Goal: Task Accomplishment & Management: Use online tool/utility

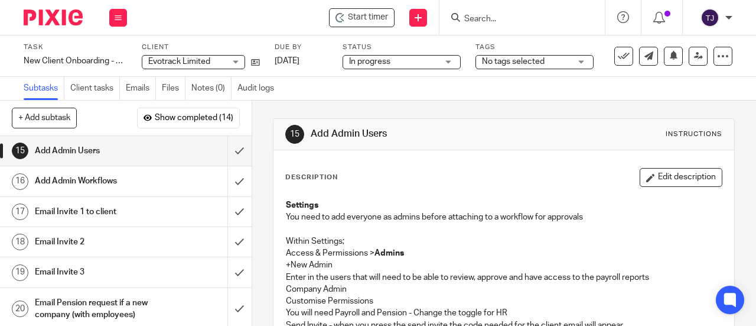
click at [528, 22] on input "Search" at bounding box center [516, 19] width 106 height 11
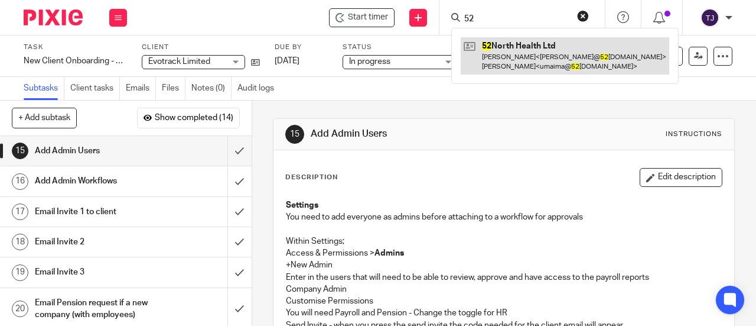
type input "52"
click at [509, 40] on link at bounding box center [565, 55] width 209 height 37
click at [508, 46] on link at bounding box center [565, 55] width 209 height 37
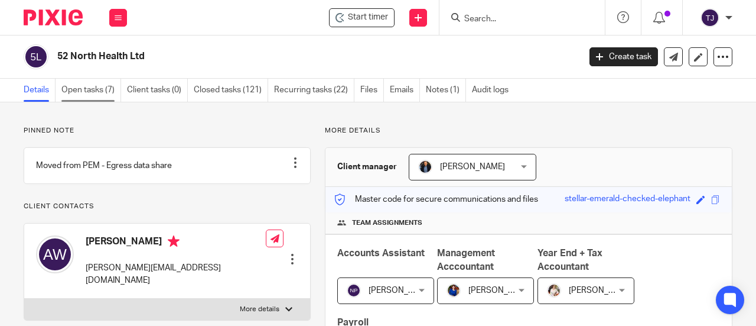
click at [64, 87] on link "Open tasks (7)" at bounding box center [91, 90] width 60 height 23
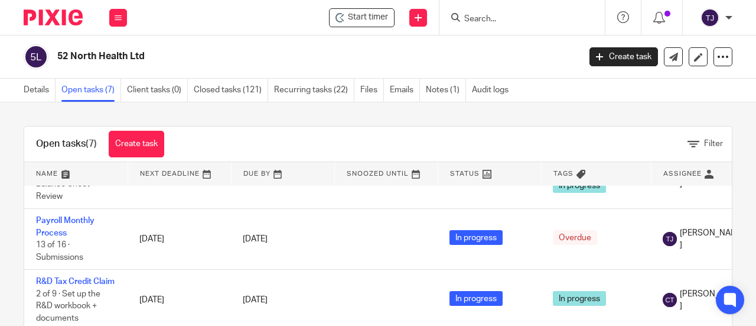
scroll to position [236, 0]
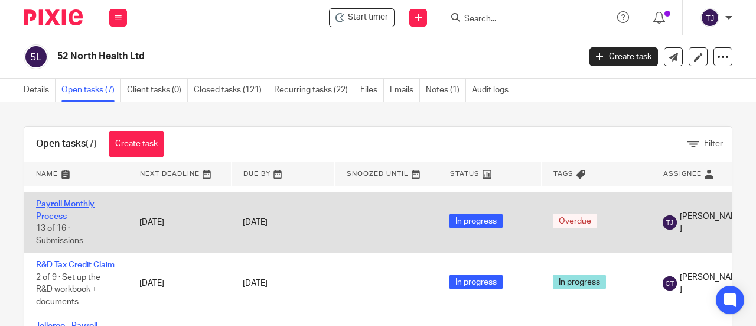
click at [86, 205] on link "Payroll Monthly Process" at bounding box center [65, 210] width 59 height 20
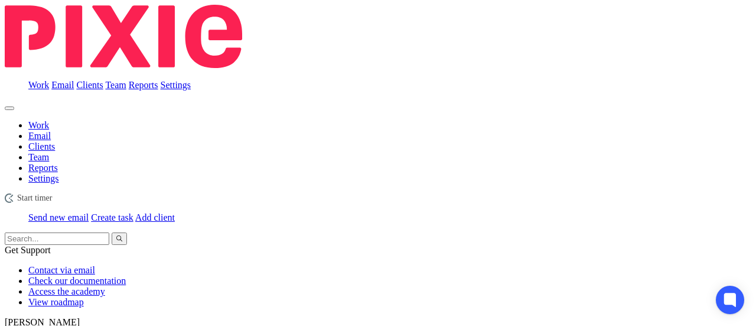
click at [53, 193] on span "Start timer" at bounding box center [34, 197] width 35 height 9
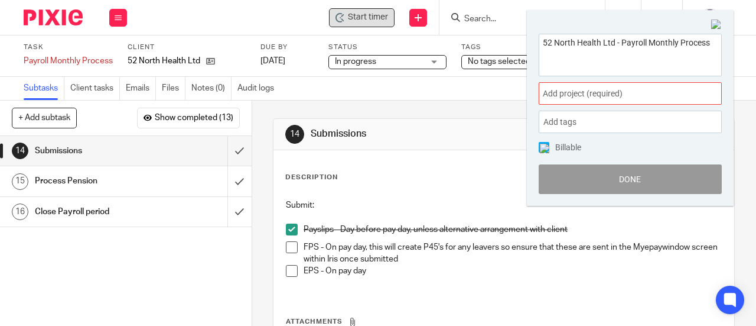
click at [589, 98] on span "Add project (required) :" at bounding box center [617, 93] width 149 height 12
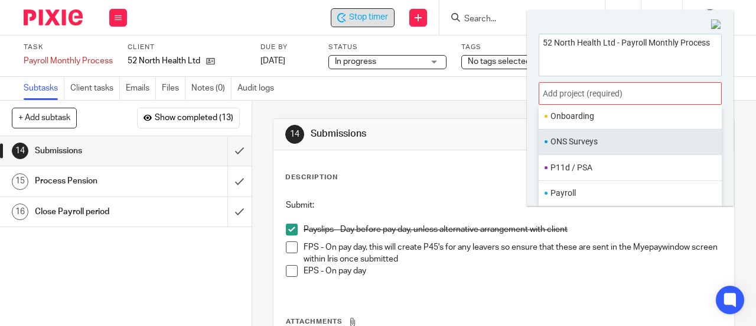
scroll to position [414, 0]
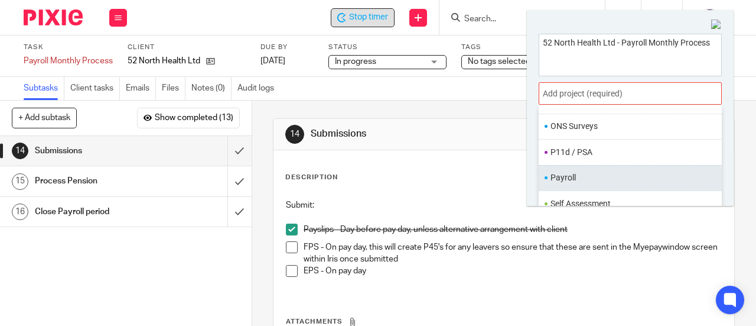
click at [583, 171] on li "Payroll" at bounding box center [628, 177] width 154 height 12
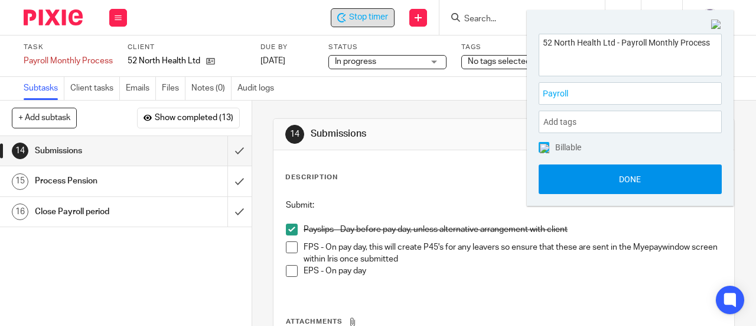
click at [587, 184] on button "Done" at bounding box center [630, 179] width 183 height 30
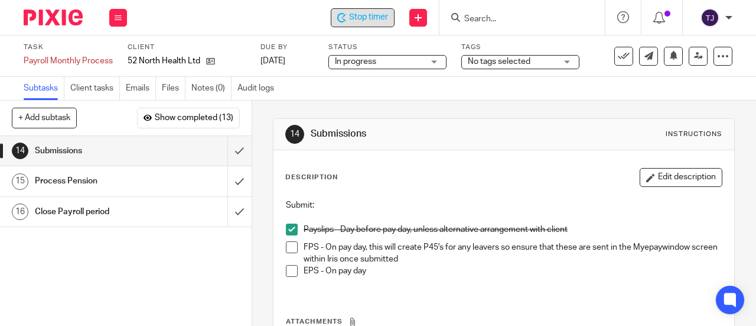
click at [287, 250] on span at bounding box center [292, 247] width 12 height 12
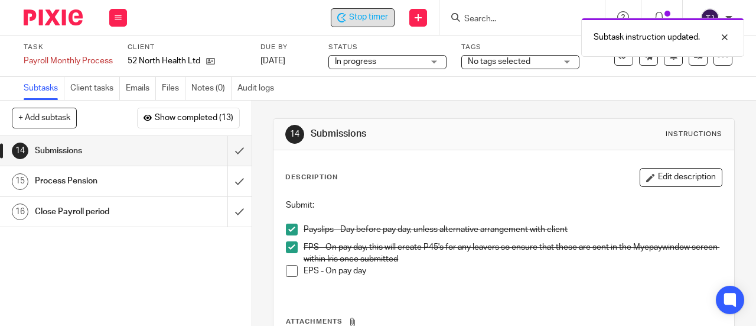
click at [287, 270] on span at bounding box center [292, 271] width 12 height 12
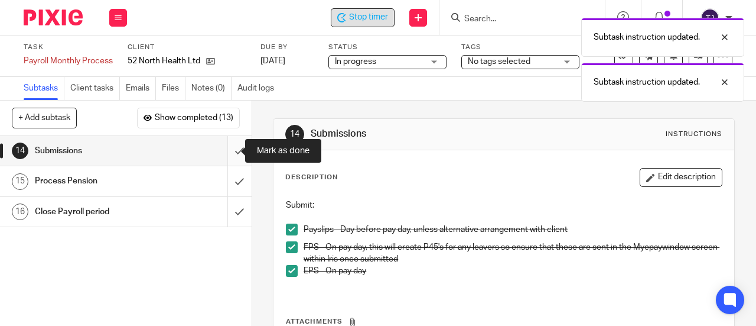
click at [230, 148] on input "submit" at bounding box center [126, 151] width 252 height 30
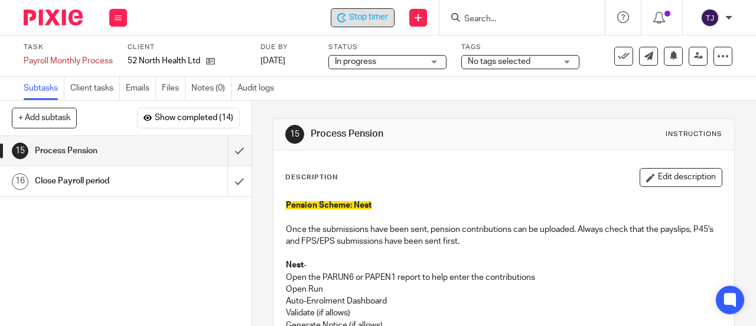
click at [370, 22] on span "Stop timer" at bounding box center [368, 17] width 39 height 12
click at [510, 16] on input "Search" at bounding box center [516, 19] width 106 height 11
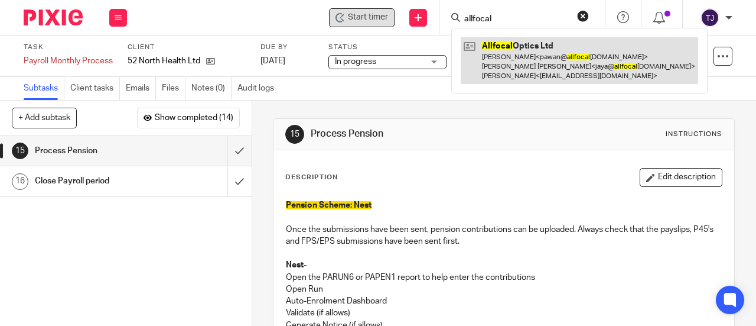
type input "allfocal"
click at [501, 46] on link at bounding box center [580, 60] width 238 height 47
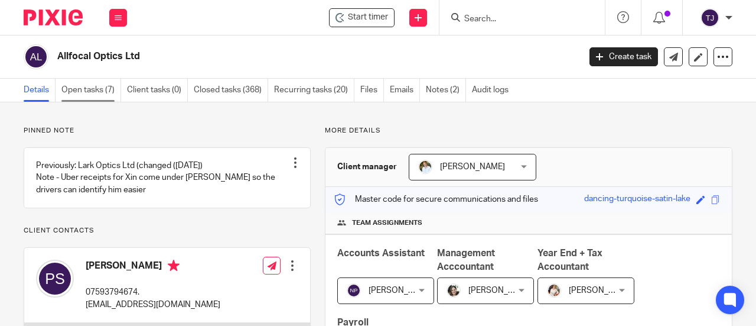
click at [67, 89] on link "Open tasks (7)" at bounding box center [91, 90] width 60 height 23
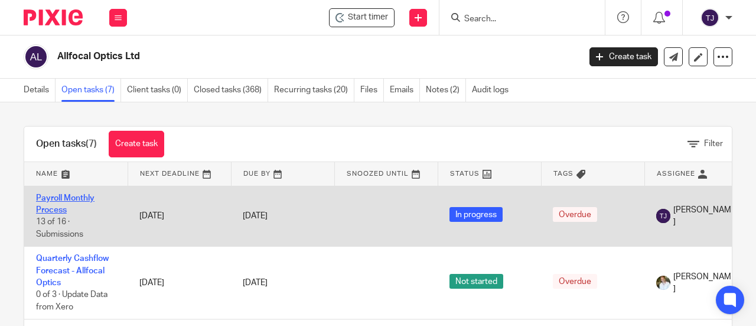
click at [79, 195] on link "Payroll Monthly Process" at bounding box center [65, 204] width 59 height 20
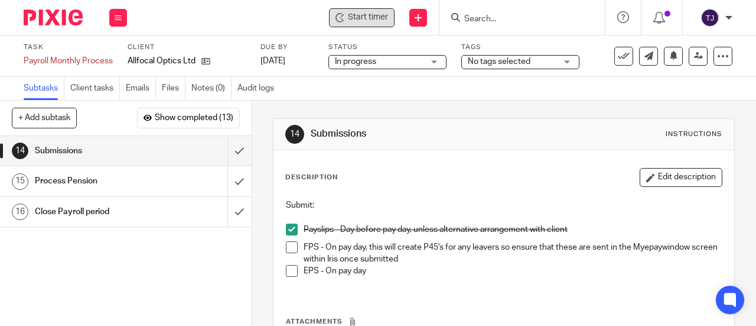
click at [384, 20] on span "Start timer" at bounding box center [368, 17] width 40 height 12
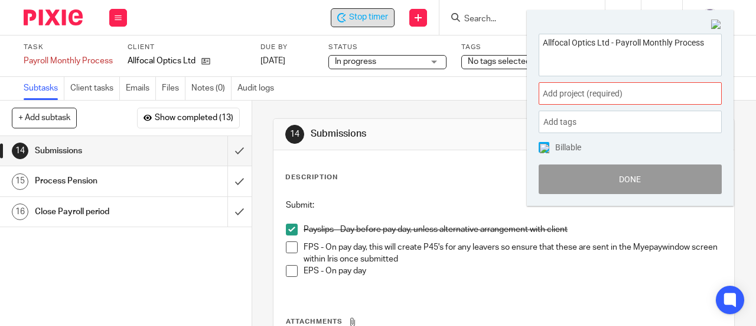
click at [579, 91] on span "Add project (required) :" at bounding box center [617, 93] width 149 height 12
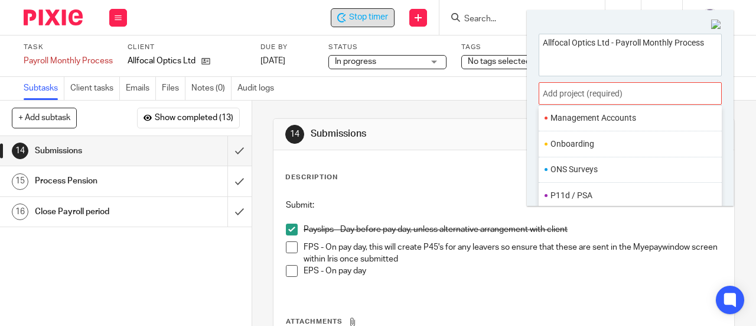
scroll to position [414, 0]
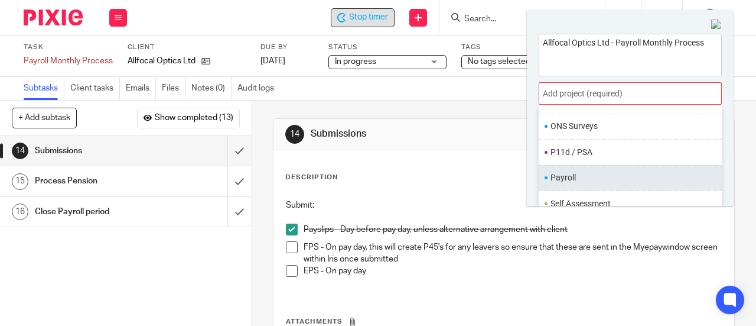
click at [591, 171] on li "Payroll" at bounding box center [628, 177] width 154 height 12
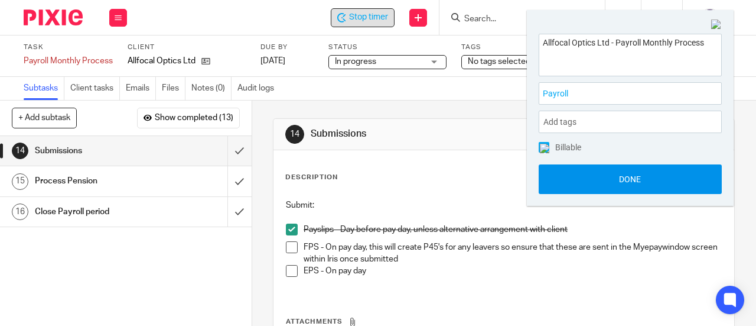
click at [594, 176] on button "Done" at bounding box center [630, 179] width 183 height 30
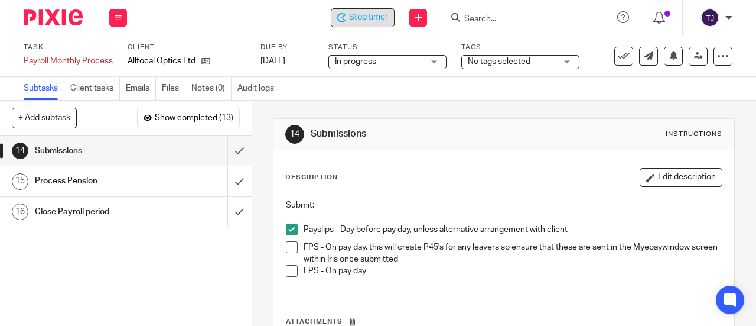
click at [286, 246] on span at bounding box center [292, 247] width 12 height 12
click at [228, 150] on input "submit" at bounding box center [126, 151] width 252 height 30
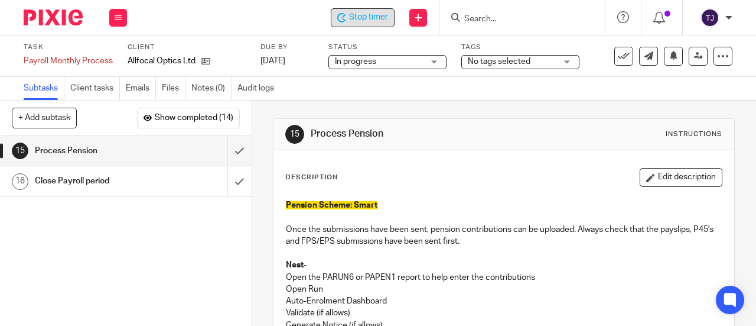
click at [375, 21] on span "Stop timer" at bounding box center [368, 17] width 39 height 12
click at [489, 20] on input "Search" at bounding box center [516, 19] width 106 height 11
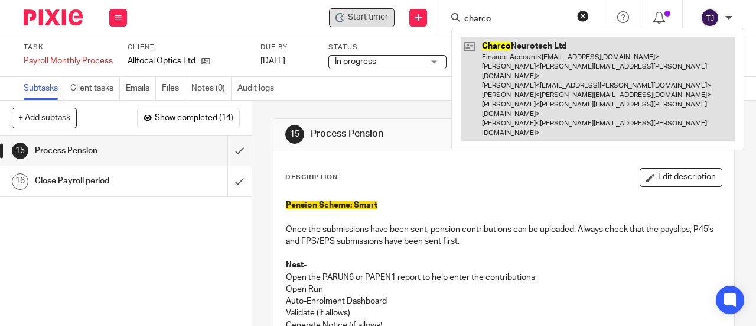
type input "charco"
click at [518, 47] on link at bounding box center [598, 88] width 274 height 103
click at [506, 50] on link at bounding box center [598, 88] width 274 height 103
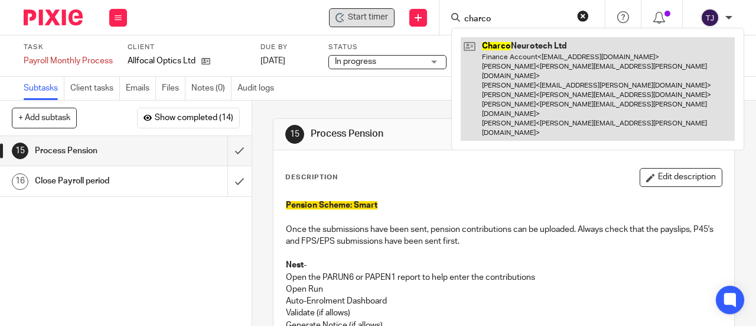
click at [506, 50] on link at bounding box center [598, 88] width 274 height 103
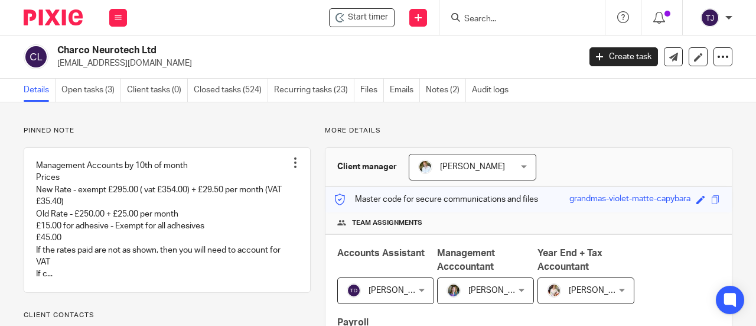
click at [498, 131] on p "More details" at bounding box center [529, 130] width 408 height 9
click at [69, 86] on link "Open tasks (3)" at bounding box center [91, 90] width 60 height 23
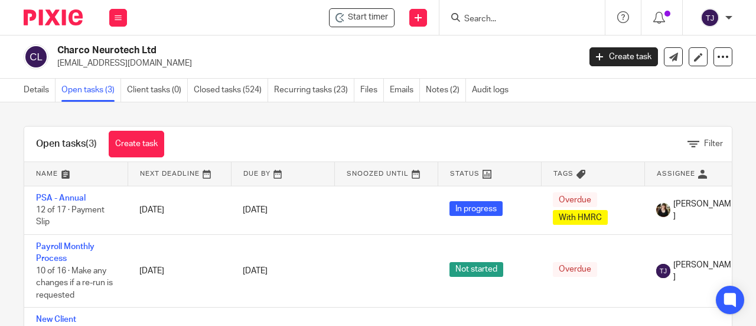
click at [528, 19] on input "Search" at bounding box center [516, 19] width 106 height 11
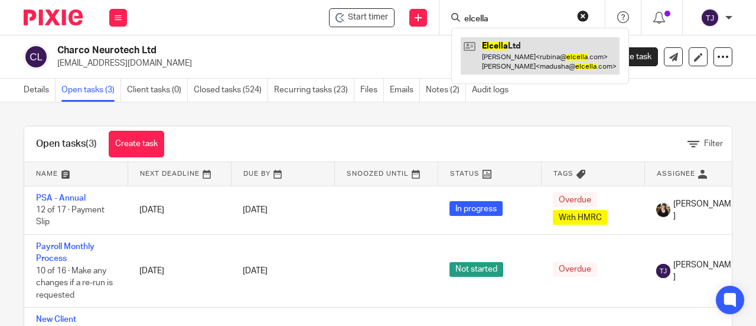
type input "elcella"
click at [493, 45] on link at bounding box center [540, 55] width 159 height 37
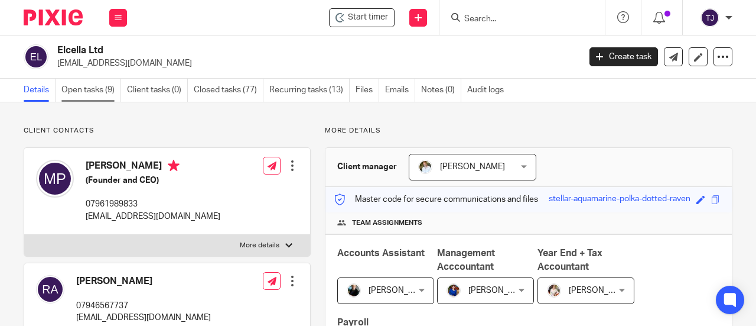
click at [70, 88] on link "Open tasks (9)" at bounding box center [91, 90] width 60 height 23
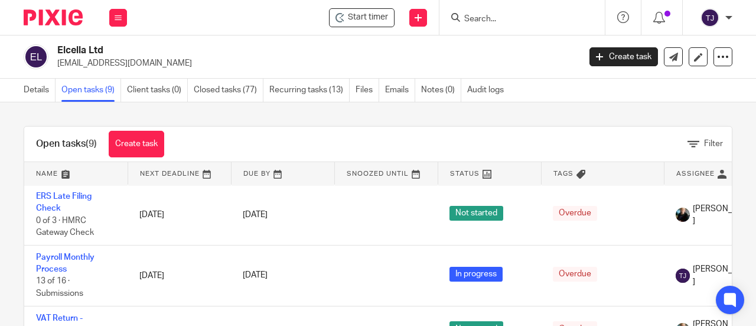
scroll to position [236, 0]
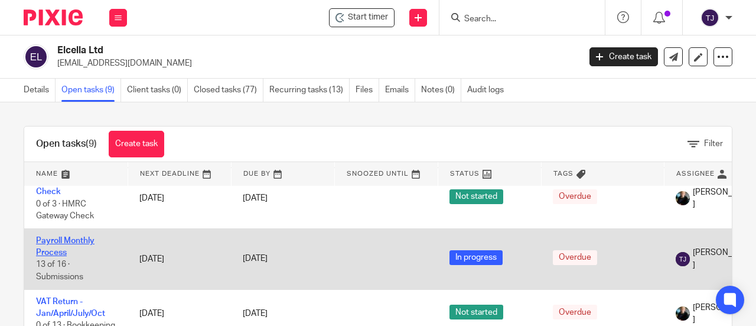
click at [79, 239] on link "Payroll Monthly Process" at bounding box center [65, 246] width 59 height 20
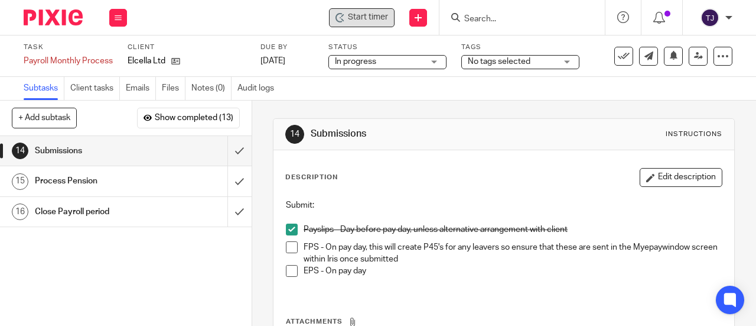
click at [389, 23] on div "Start timer" at bounding box center [362, 17] width 66 height 19
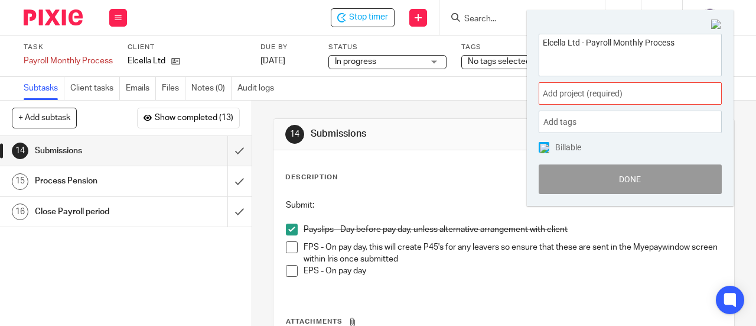
click at [609, 98] on span "Add project (required) :" at bounding box center [617, 93] width 149 height 12
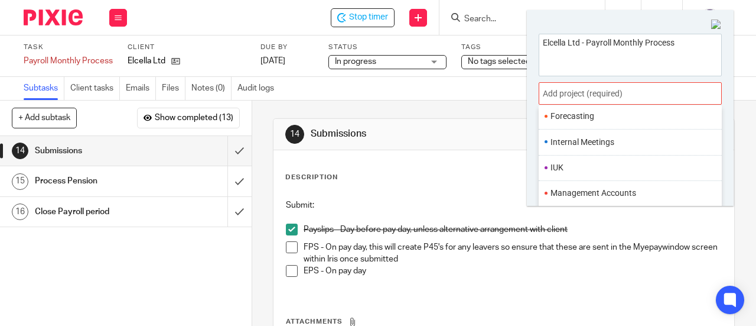
scroll to position [434, 0]
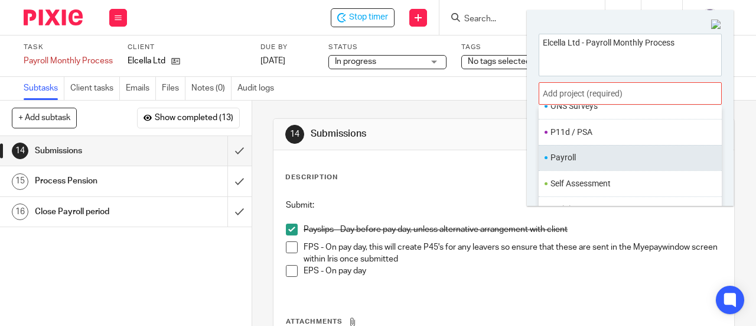
click at [602, 154] on li "Payroll" at bounding box center [628, 157] width 154 height 12
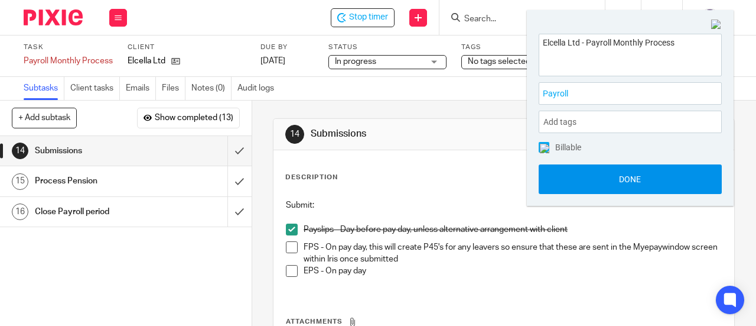
click at [606, 180] on button "Done" at bounding box center [630, 179] width 183 height 30
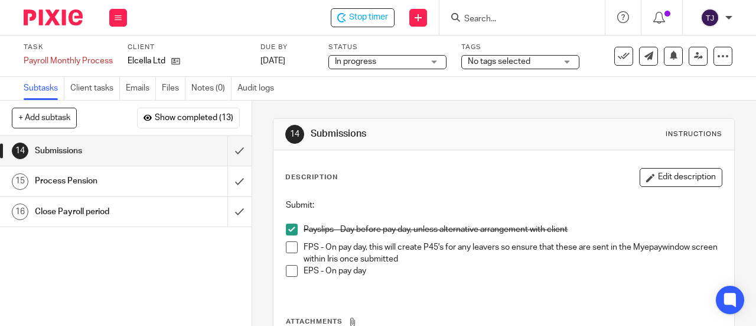
click at [288, 246] on span at bounding box center [292, 247] width 12 height 12
click at [366, 15] on span "Stop timer" at bounding box center [368, 17] width 39 height 12
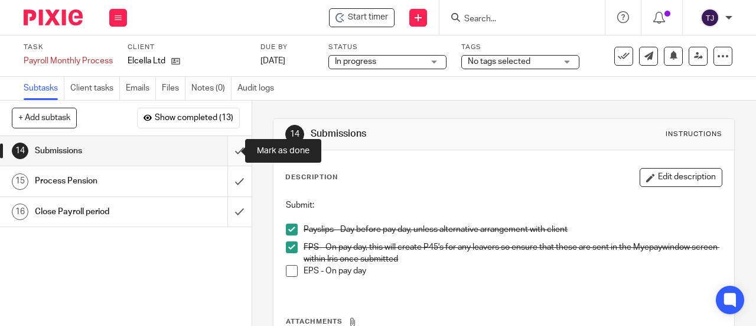
click at [227, 151] on input "submit" at bounding box center [126, 151] width 252 height 30
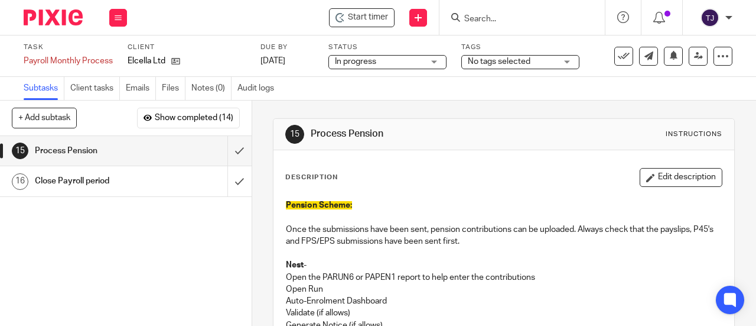
click at [488, 14] on input "Search" at bounding box center [516, 19] width 106 height 11
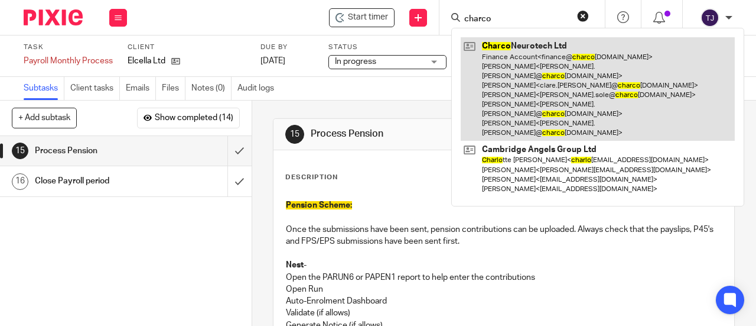
type input "charco"
click at [494, 44] on link at bounding box center [598, 88] width 274 height 103
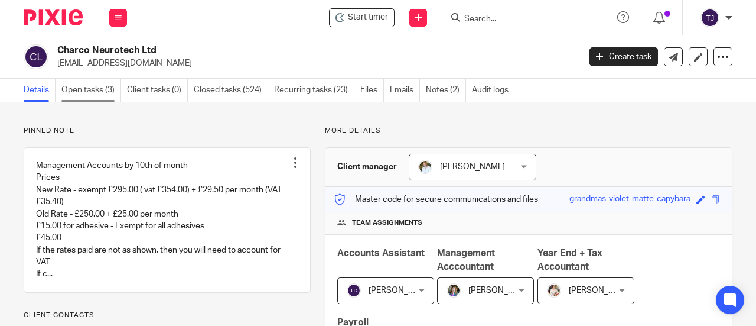
click at [83, 88] on link "Open tasks (3)" at bounding box center [91, 90] width 60 height 23
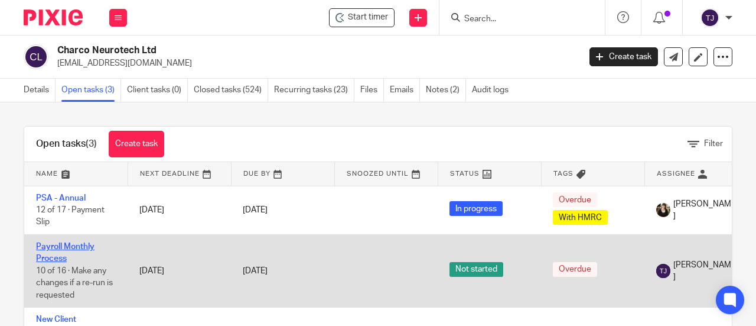
click at [78, 246] on link "Payroll Monthly Process" at bounding box center [65, 252] width 59 height 20
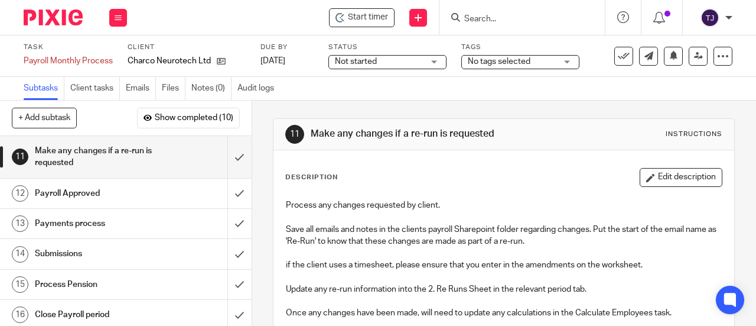
click at [378, 60] on span "Not started" at bounding box center [379, 62] width 89 height 12
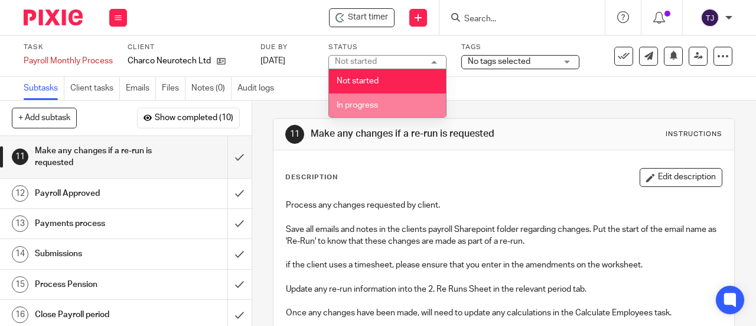
click at [378, 106] on span "In progress" at bounding box center [357, 105] width 41 height 8
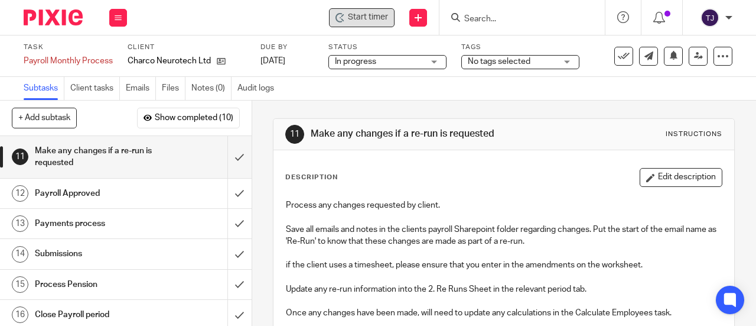
click at [383, 16] on span "Start timer" at bounding box center [368, 17] width 40 height 12
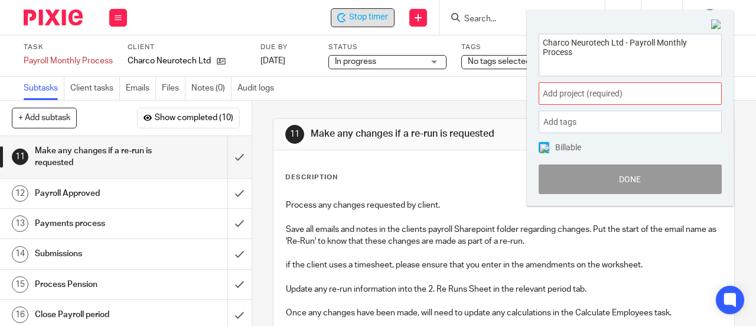
click at [564, 86] on div "Add project (required) :" at bounding box center [630, 93] width 183 height 22
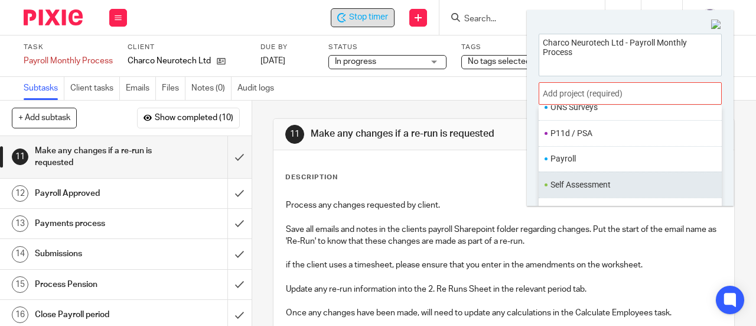
scroll to position [434, 0]
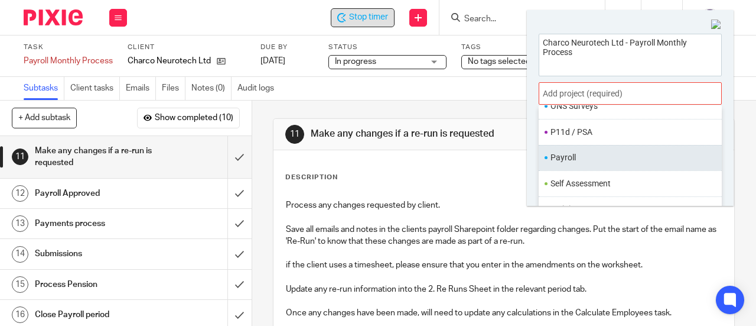
click at [589, 151] on li "Payroll" at bounding box center [628, 157] width 154 height 12
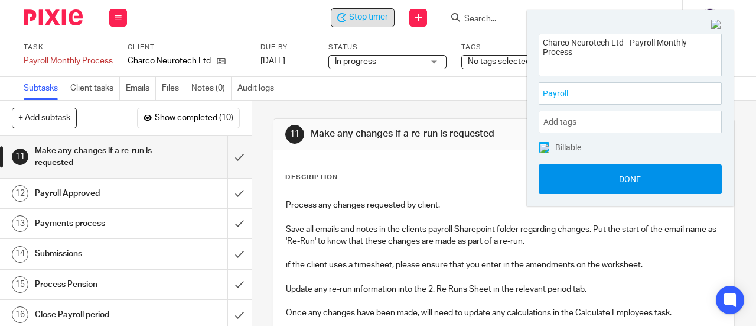
click at [599, 183] on button "Done" at bounding box center [630, 179] width 183 height 30
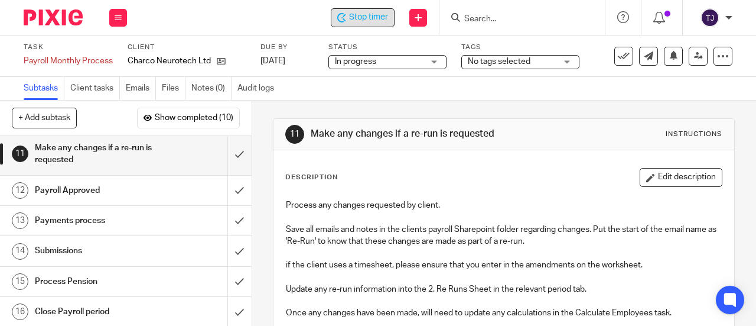
scroll to position [0, 0]
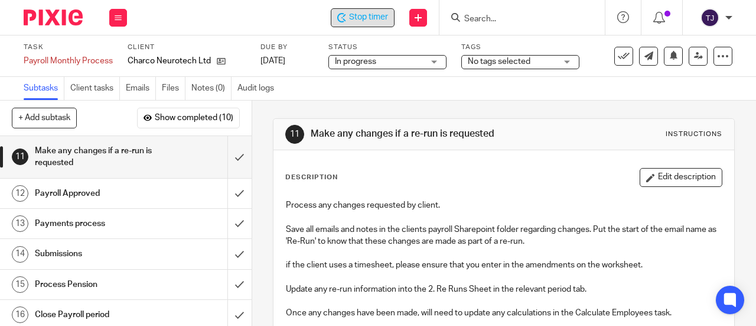
click at [493, 17] on input "Search" at bounding box center [516, 19] width 106 height 11
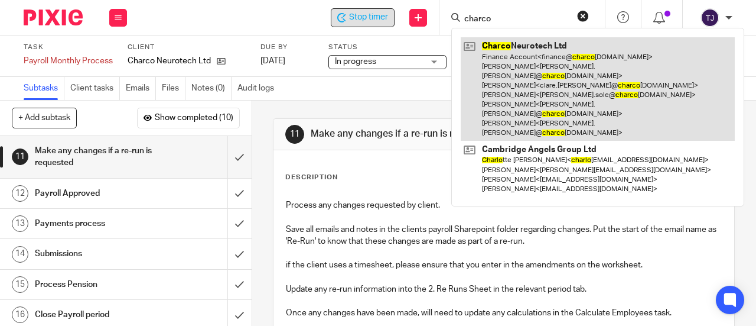
type input "charco"
click at [491, 47] on link at bounding box center [598, 88] width 274 height 103
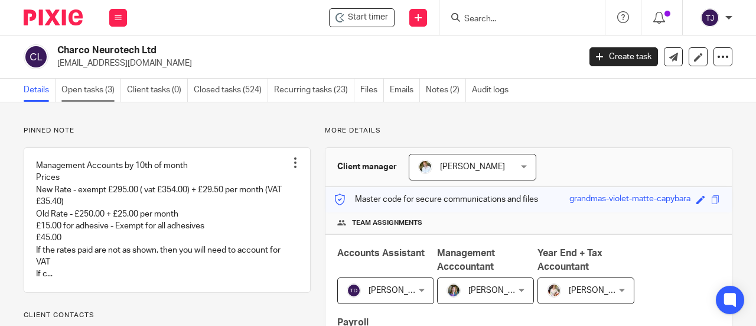
click at [83, 89] on link "Open tasks (3)" at bounding box center [91, 90] width 60 height 23
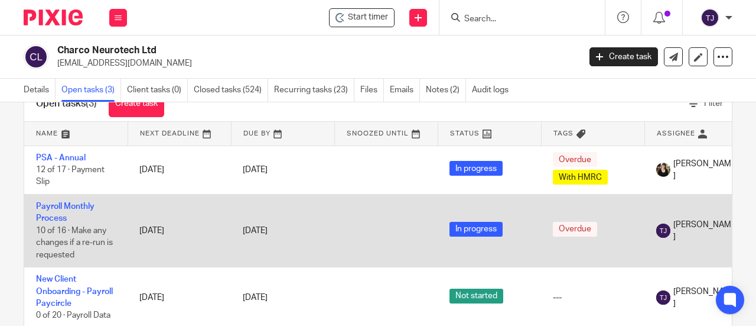
scroll to position [72, 0]
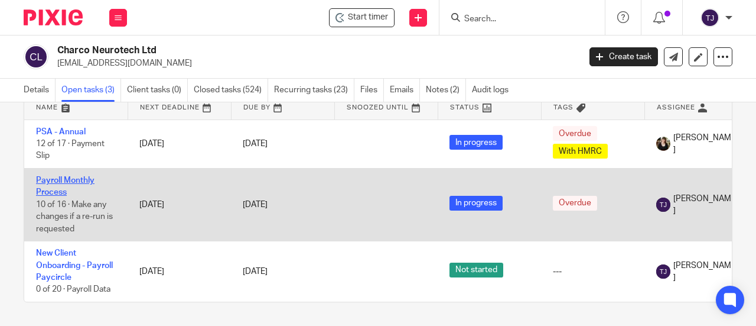
click at [87, 176] on link "Payroll Monthly Process" at bounding box center [65, 186] width 59 height 20
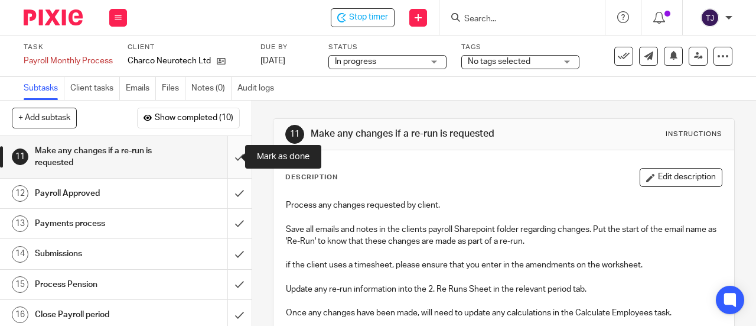
click at [226, 158] on input "submit" at bounding box center [126, 157] width 252 height 42
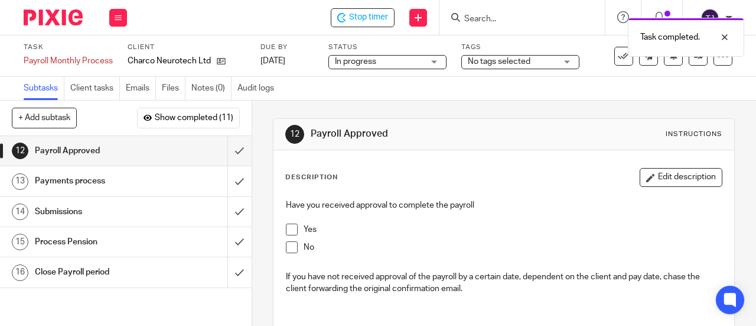
click at [289, 229] on span at bounding box center [292, 229] width 12 height 12
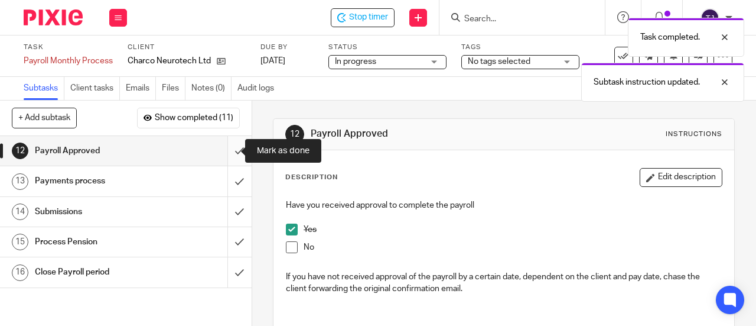
click at [232, 150] on input "submit" at bounding box center [126, 151] width 252 height 30
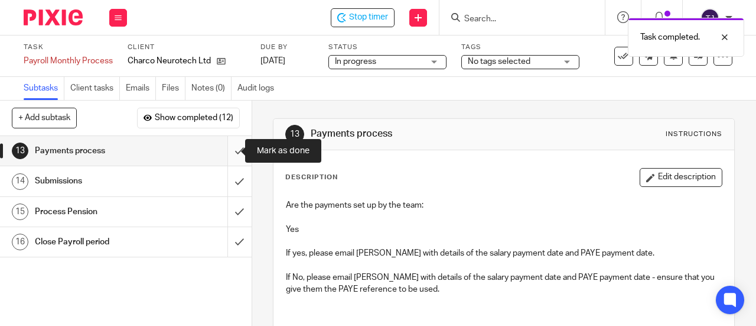
click at [228, 153] on input "submit" at bounding box center [126, 151] width 252 height 30
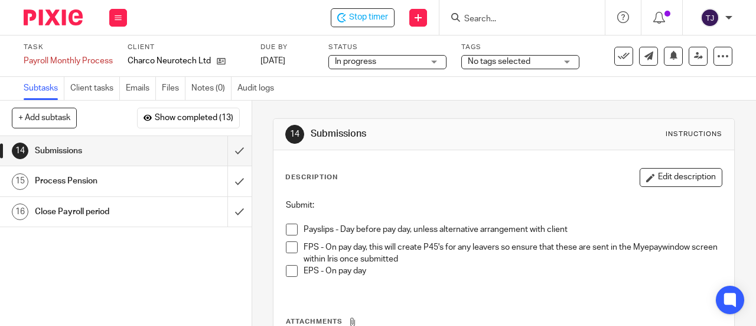
click at [286, 228] on span at bounding box center [292, 229] width 12 height 12
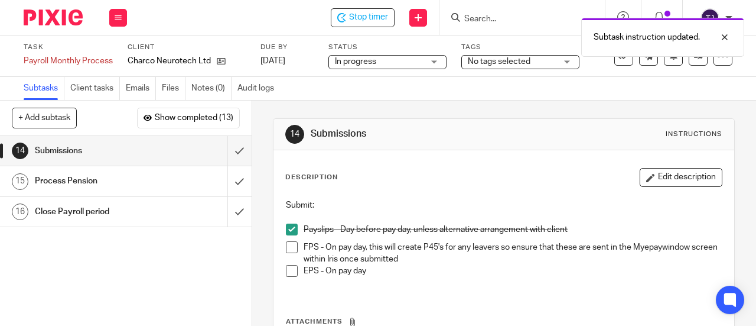
click at [289, 247] on span at bounding box center [292, 247] width 12 height 12
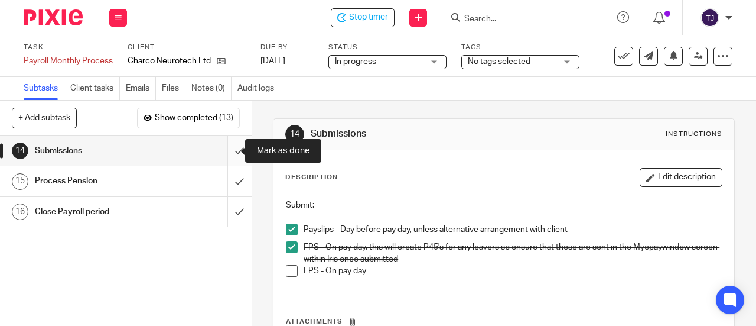
click at [225, 154] on input "submit" at bounding box center [126, 151] width 252 height 30
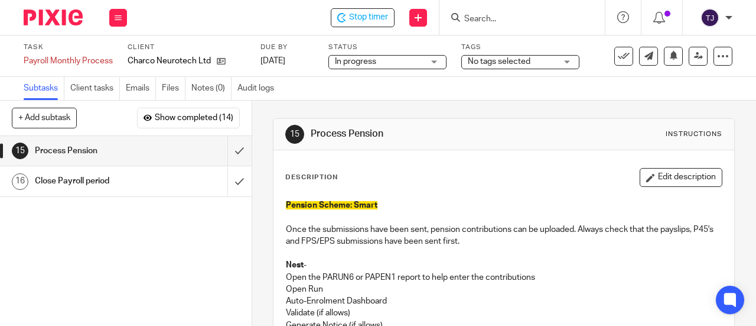
click at [375, 28] on div "Stop timer Send new email Create task Add client Get Support Contact via email …" at bounding box center [448, 17] width 618 height 35
click at [375, 22] on span "Stop timer" at bounding box center [368, 17] width 39 height 12
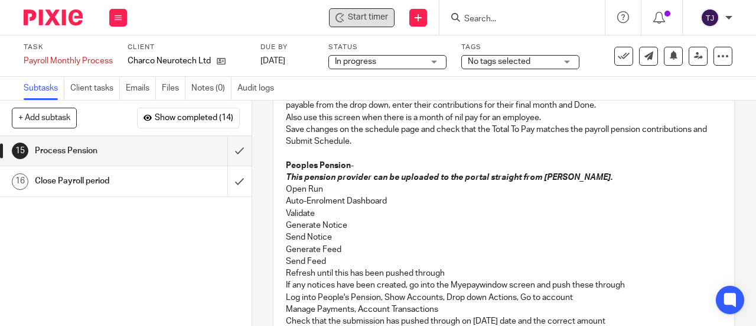
scroll to position [355, 0]
